Goal: Use online tool/utility: Utilize a website feature to perform a specific function

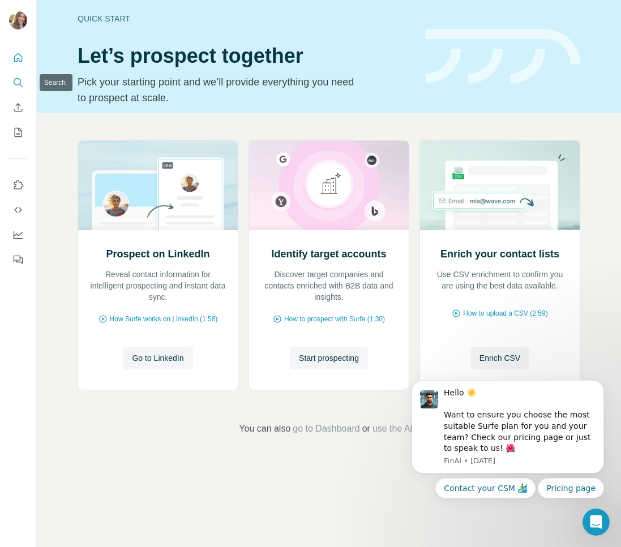
click at [19, 83] on icon "Search" at bounding box center [17, 82] width 11 height 11
click at [23, 78] on icon "Search" at bounding box center [17, 82] width 11 height 11
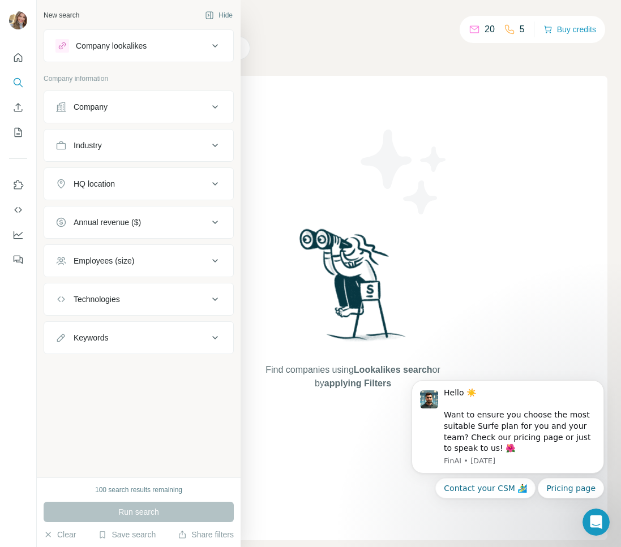
click at [109, 105] on div "Company" at bounding box center [131, 106] width 153 height 11
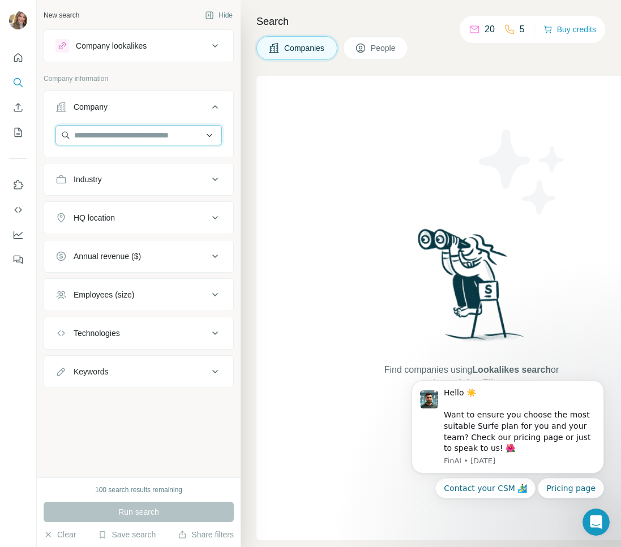
click at [107, 137] on input "text" at bounding box center [138, 135] width 166 height 20
type input "******"
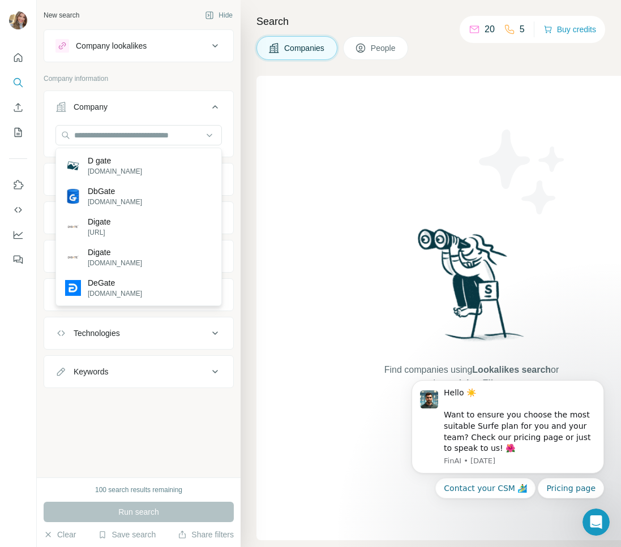
click at [92, 431] on div "New search Hide Company lookalikes Company information Company Industry HQ loca…" at bounding box center [139, 238] width 204 height 477
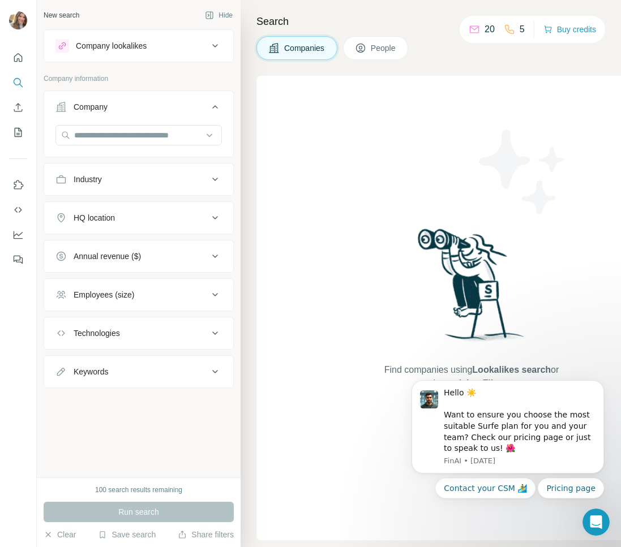
click at [111, 374] on div "Keywords" at bounding box center [131, 371] width 153 height 11
click at [101, 399] on input "text" at bounding box center [127, 400] width 144 height 20
type input "******"
click at [161, 448] on div "New search Hide Company lookalikes Company information Company Industry HQ loca…" at bounding box center [139, 238] width 204 height 477
click at [147, 514] on div "Run search" at bounding box center [139, 512] width 190 height 20
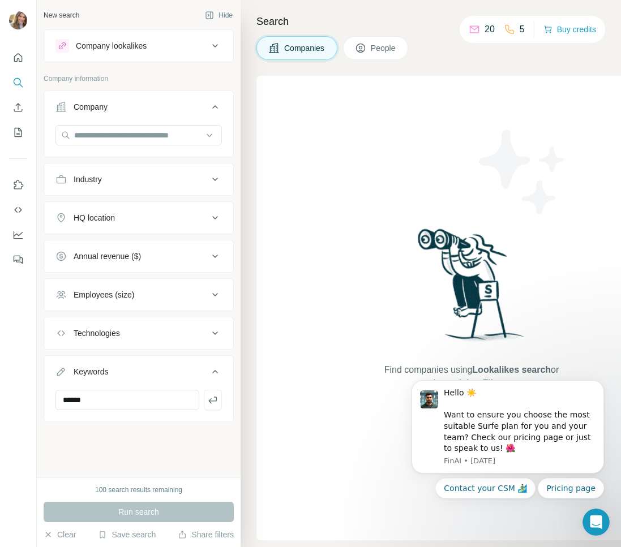
click at [132, 511] on div "Run search" at bounding box center [139, 512] width 190 height 20
click at [102, 402] on input "******" at bounding box center [127, 400] width 144 height 20
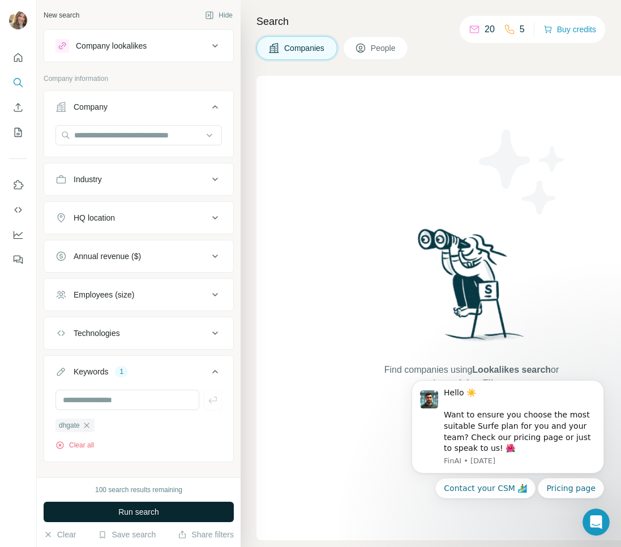
click at [134, 514] on span "Run search" at bounding box center [138, 511] width 41 height 11
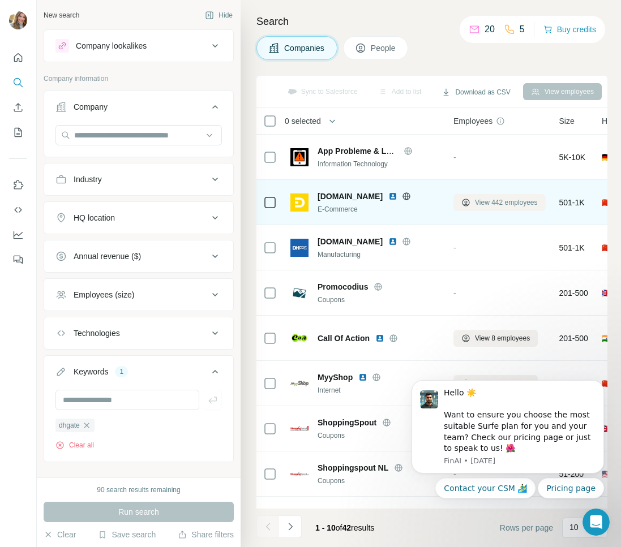
click at [481, 205] on span "View 442 employees" at bounding box center [506, 202] width 63 height 10
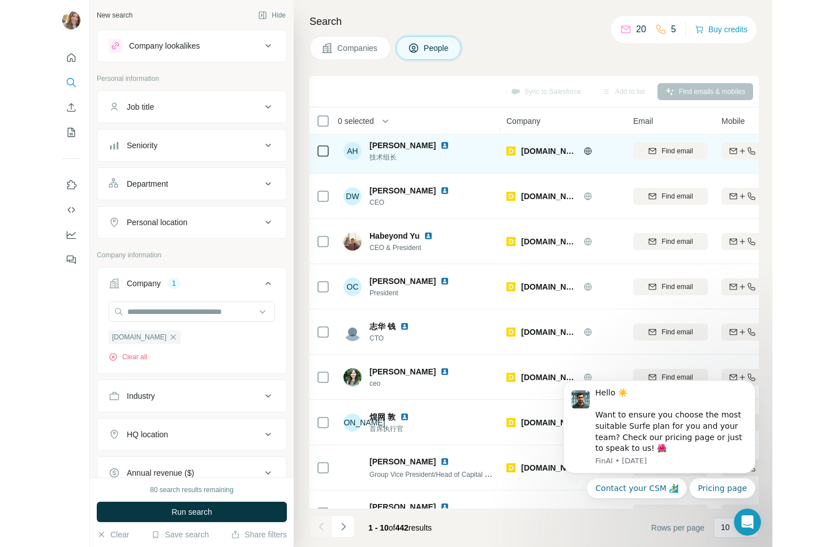
scroll to position [79, 0]
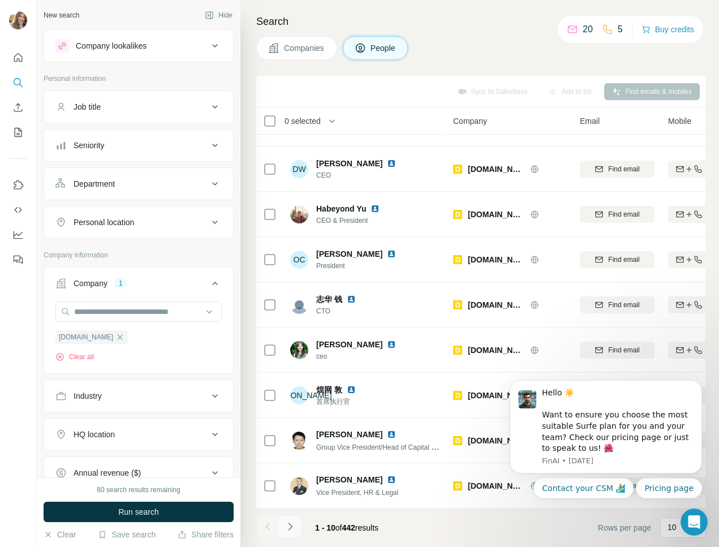
click at [292, 528] on icon "Navigate to next page" at bounding box center [290, 526] width 11 height 11
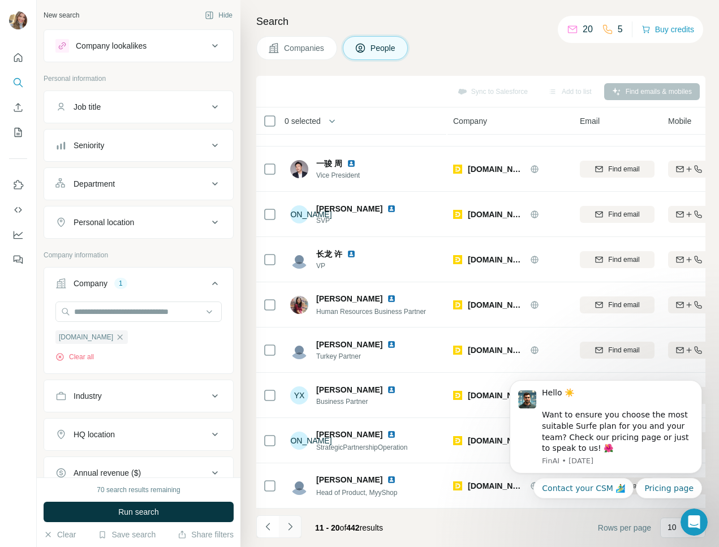
click at [294, 529] on icon "Navigate to next page" at bounding box center [290, 526] width 11 height 11
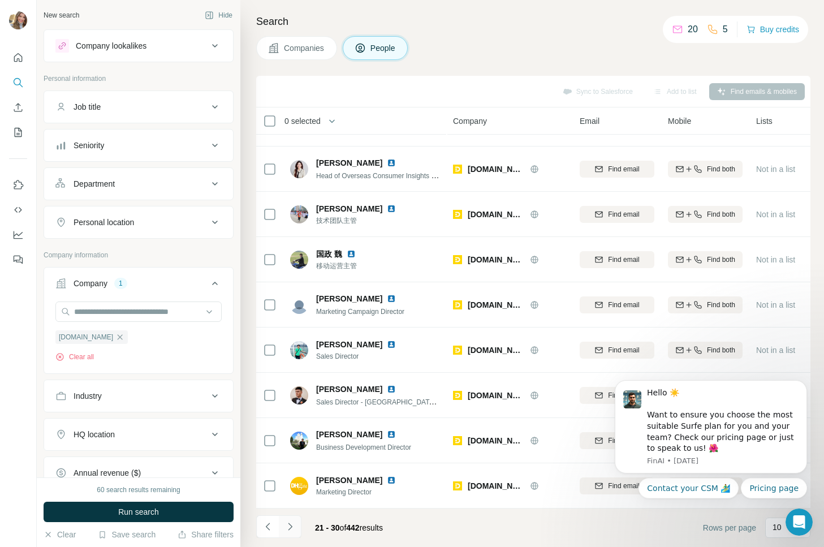
click at [293, 528] on icon "Navigate to next page" at bounding box center [290, 526] width 11 height 11
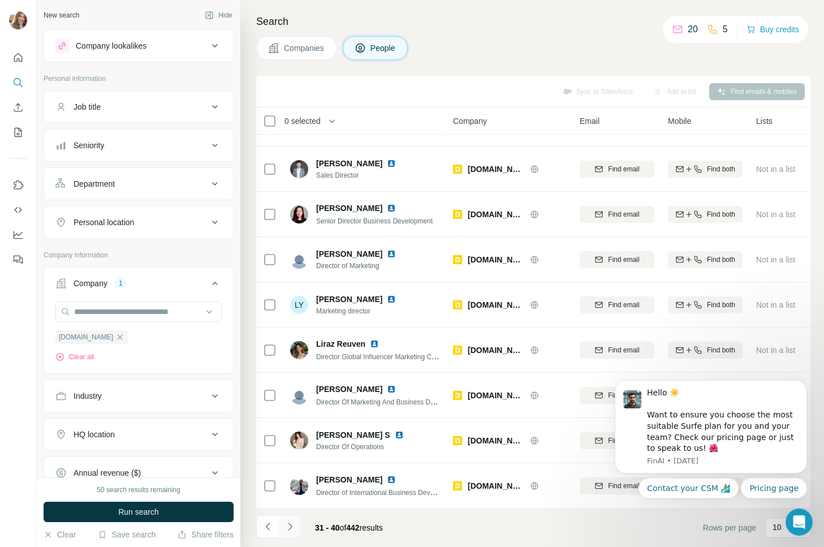
click at [292, 527] on icon "Navigate to next page" at bounding box center [290, 526] width 11 height 11
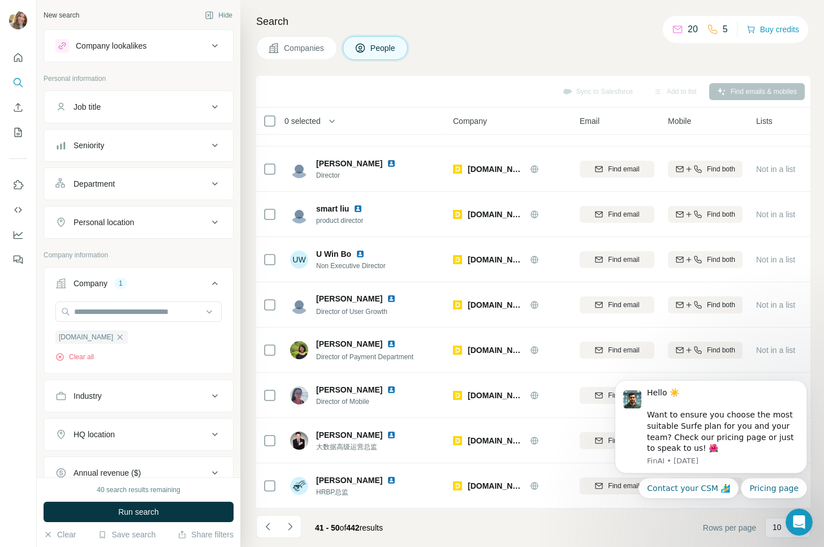
click at [294, 78] on div "Sync to Salesforce Add to list Find emails & mobiles" at bounding box center [533, 92] width 554 height 32
click at [245, 407] on div "Search Companies People Sync to Salesforce Add to list Find emails & mobiles 0 …" at bounding box center [532, 273] width 584 height 547
click at [251, 373] on div "Search Companies People Sync to Salesforce Add to list Find emails & mobiles 0 …" at bounding box center [532, 273] width 584 height 547
